Goal: Information Seeking & Learning: Check status

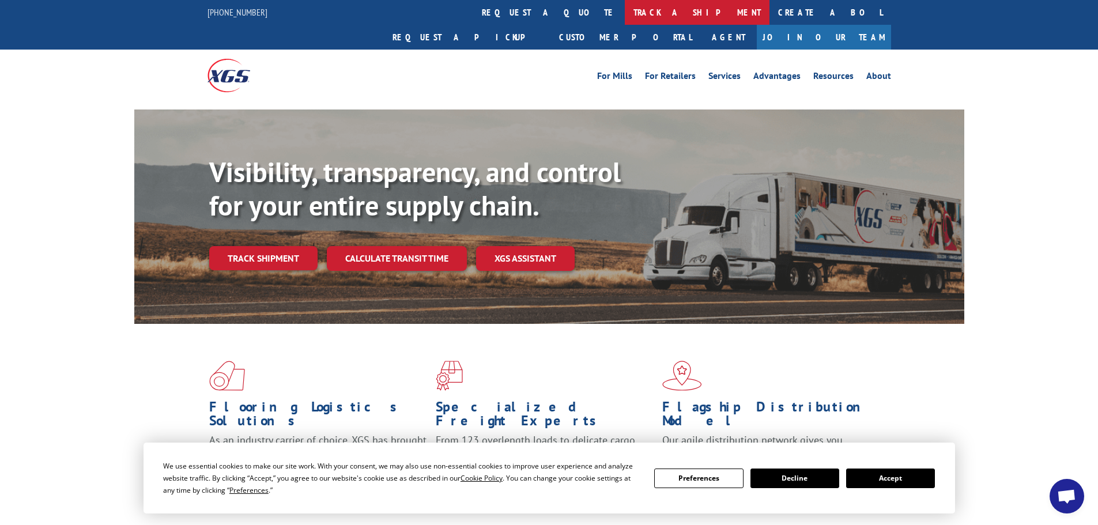
click at [625, 10] on link "track a shipment" at bounding box center [697, 12] width 145 height 25
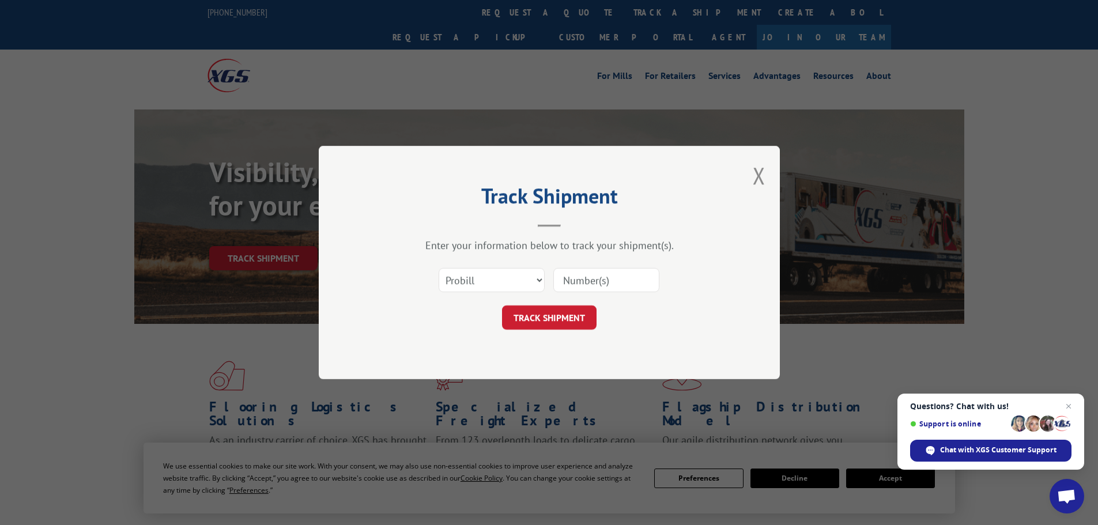
click at [595, 284] on input at bounding box center [606, 280] width 106 height 24
paste input "TEMP DONE PENDING MATERIAL/FAB AND INSTALL SCHEDULE"
type input "TEMP DONE PENDING MATERIAL/FAB AND INSTALL SCHEDULE"
drag, startPoint x: 652, startPoint y: 278, endPoint x: 512, endPoint y: 276, distance: 140.0
click at [512, 276] on div "Select category... Probill BOL PO TEMP DONE PENDING MATERIAL/FAB AND INSTALL SC…" at bounding box center [549, 280] width 346 height 38
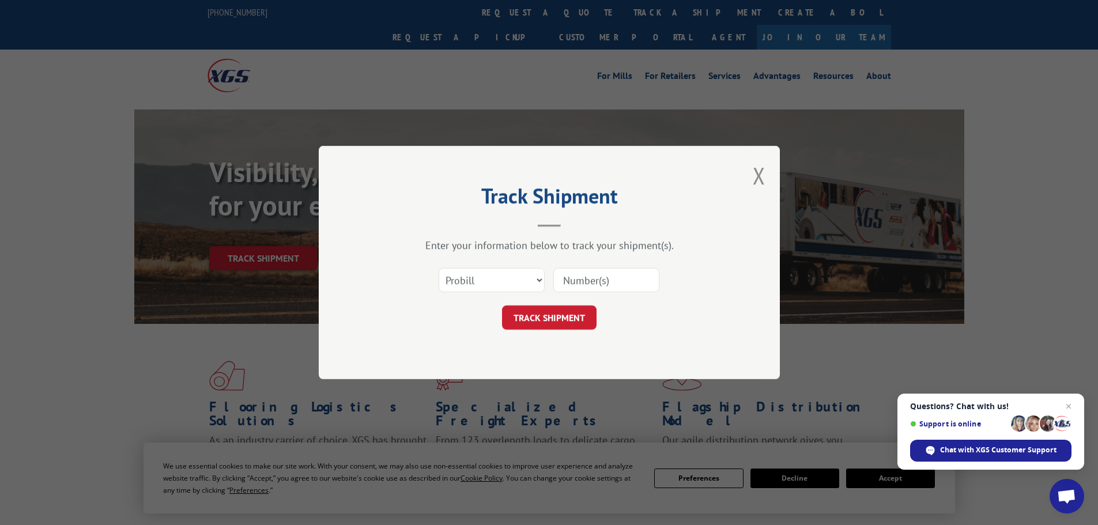
click at [577, 274] on input at bounding box center [606, 280] width 106 height 24
paste input "17520401"
type input "17520401"
click at [553, 320] on button "TRACK SHIPMENT" at bounding box center [549, 317] width 95 height 24
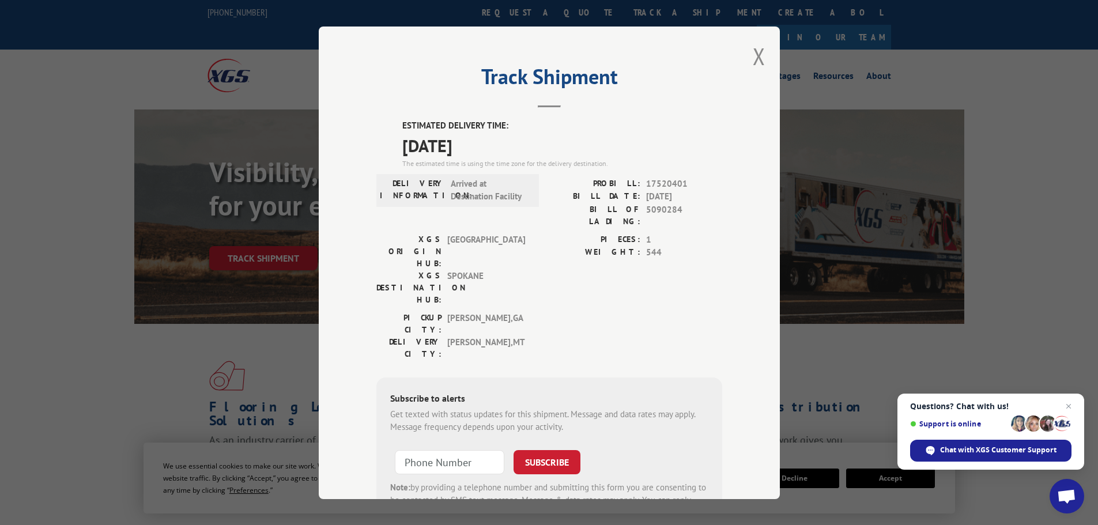
click at [909, 172] on div "Track Shipment ESTIMATED DELIVERY TIME: [DATE] The estimated time is using the …" at bounding box center [549, 262] width 1098 height 525
click at [753, 57] on button "Close modal" at bounding box center [759, 56] width 13 height 31
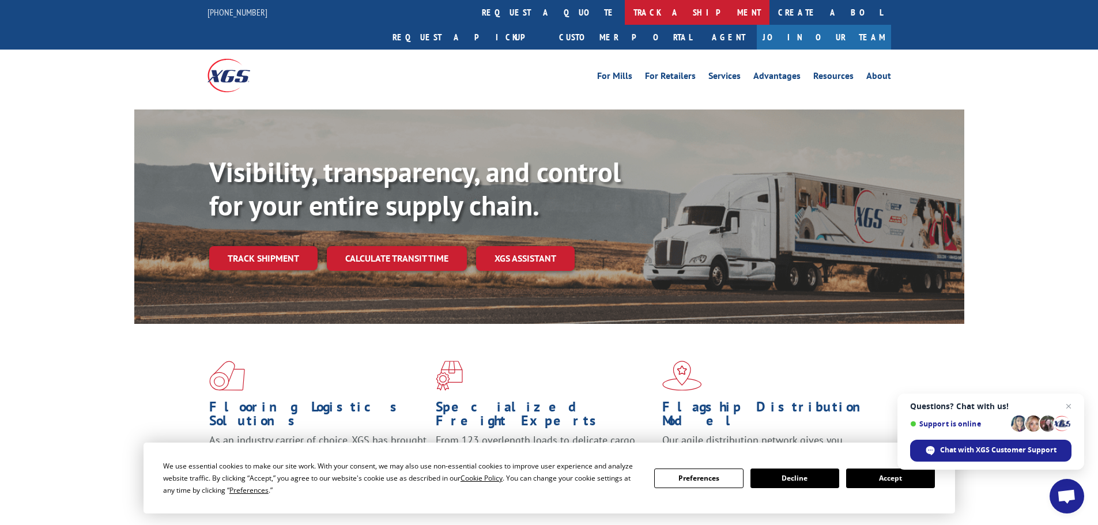
click at [625, 14] on link "track a shipment" at bounding box center [697, 12] width 145 height 25
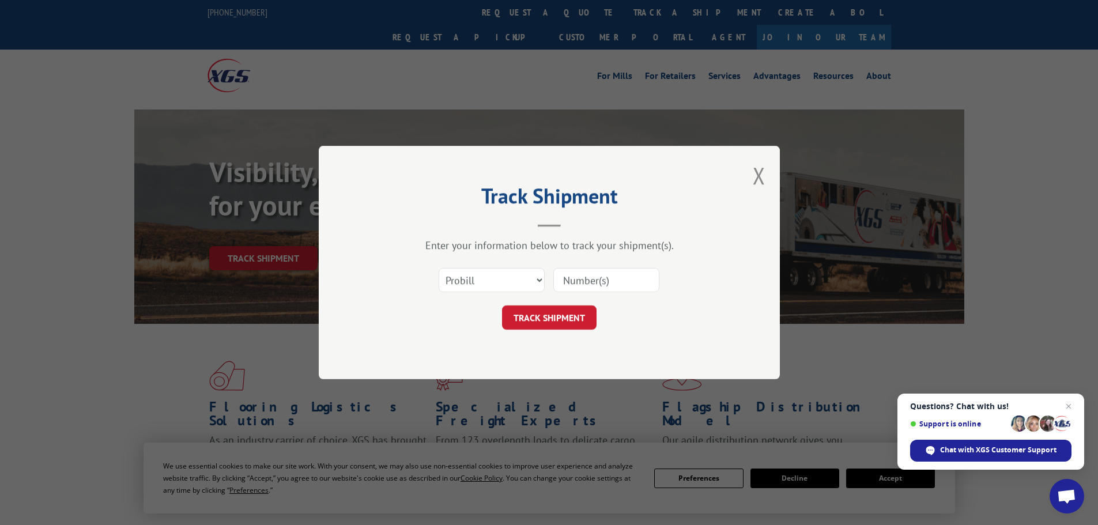
click at [606, 281] on input at bounding box center [606, 280] width 106 height 24
paste input "17467930"
type input "17467930"
click at [560, 311] on button "TRACK SHIPMENT" at bounding box center [549, 317] width 95 height 24
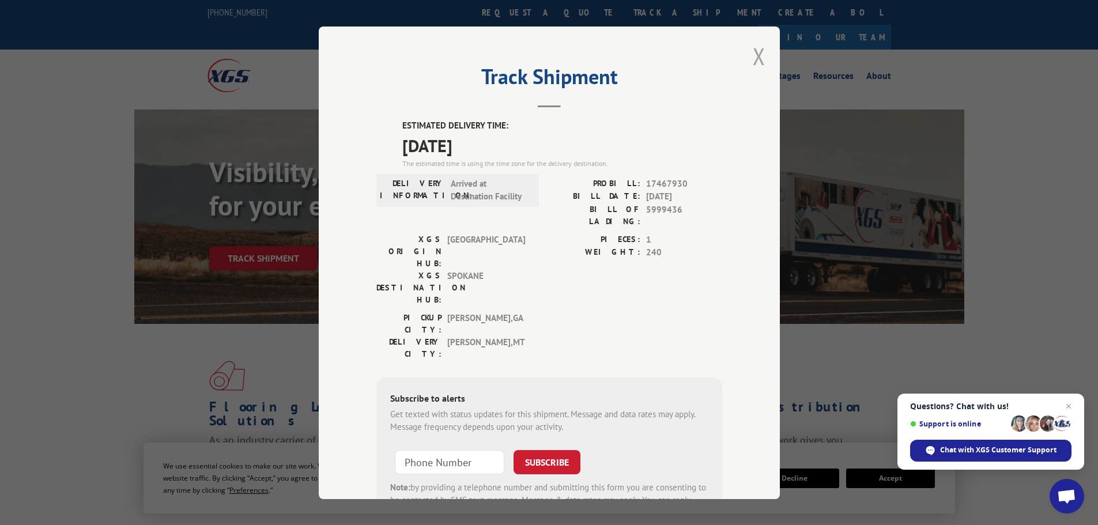
click at [755, 58] on button "Close modal" at bounding box center [759, 56] width 13 height 31
